Goal: Check status: Check status

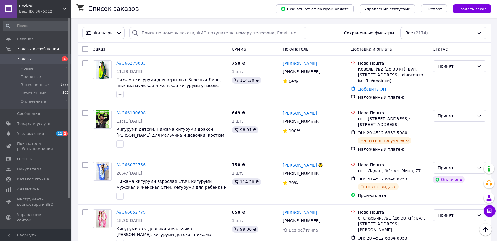
scroll to position [654, 0]
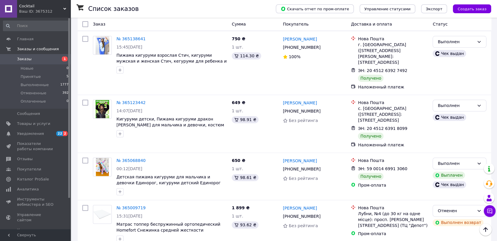
click at [46, 57] on span "Заказы" at bounding box center [35, 59] width 37 height 5
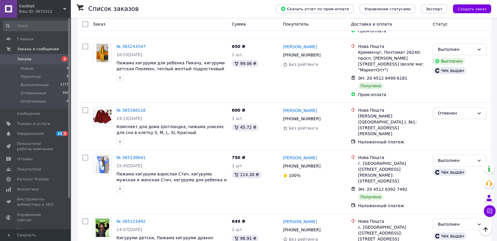
scroll to position [589, 0]
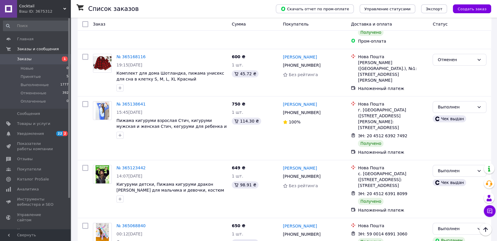
click at [32, 58] on span "Заказы" at bounding box center [35, 59] width 37 height 5
